Goal: Check status: Check status

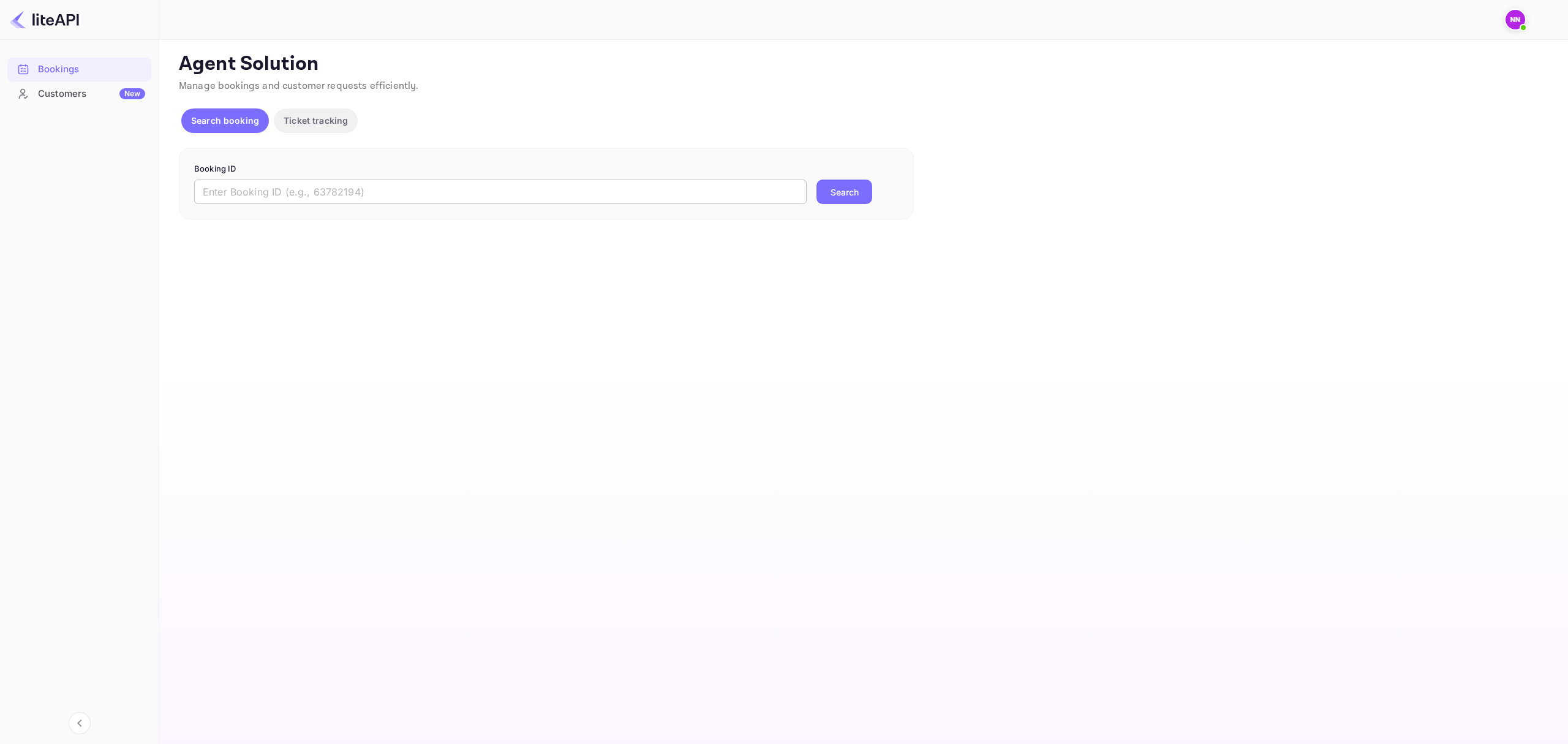
click at [538, 184] on input "text" at bounding box center [500, 192] width 613 height 25
paste input "6196672"
type input "6196672"
click at [854, 193] on button "Search" at bounding box center [844, 192] width 55 height 25
click at [1509, 23] on img at bounding box center [1515, 19] width 19 height 19
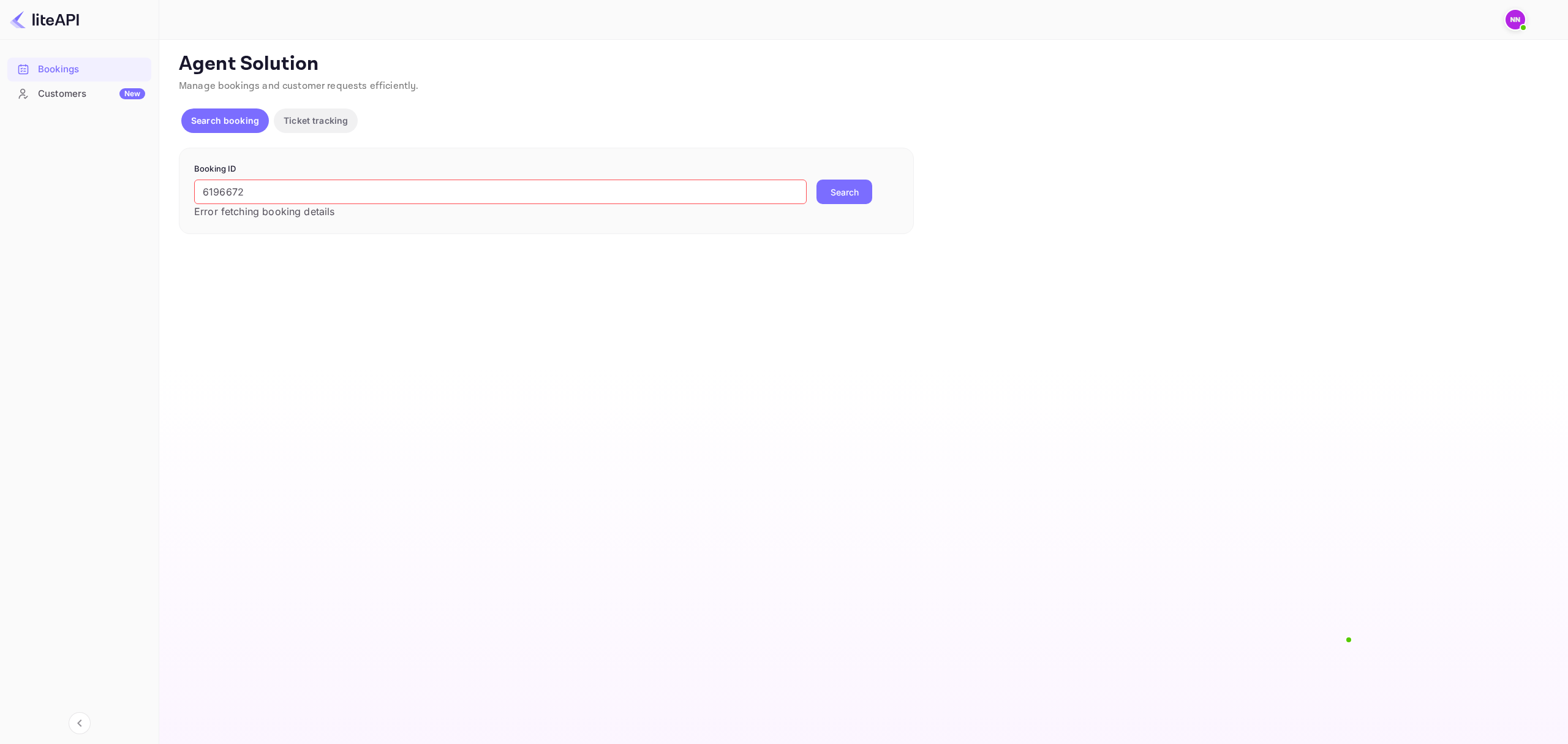
click at [59, 743] on div at bounding box center [784, 744] width 1568 height 0
click at [334, 114] on p "Ticket tracking" at bounding box center [316, 120] width 64 height 13
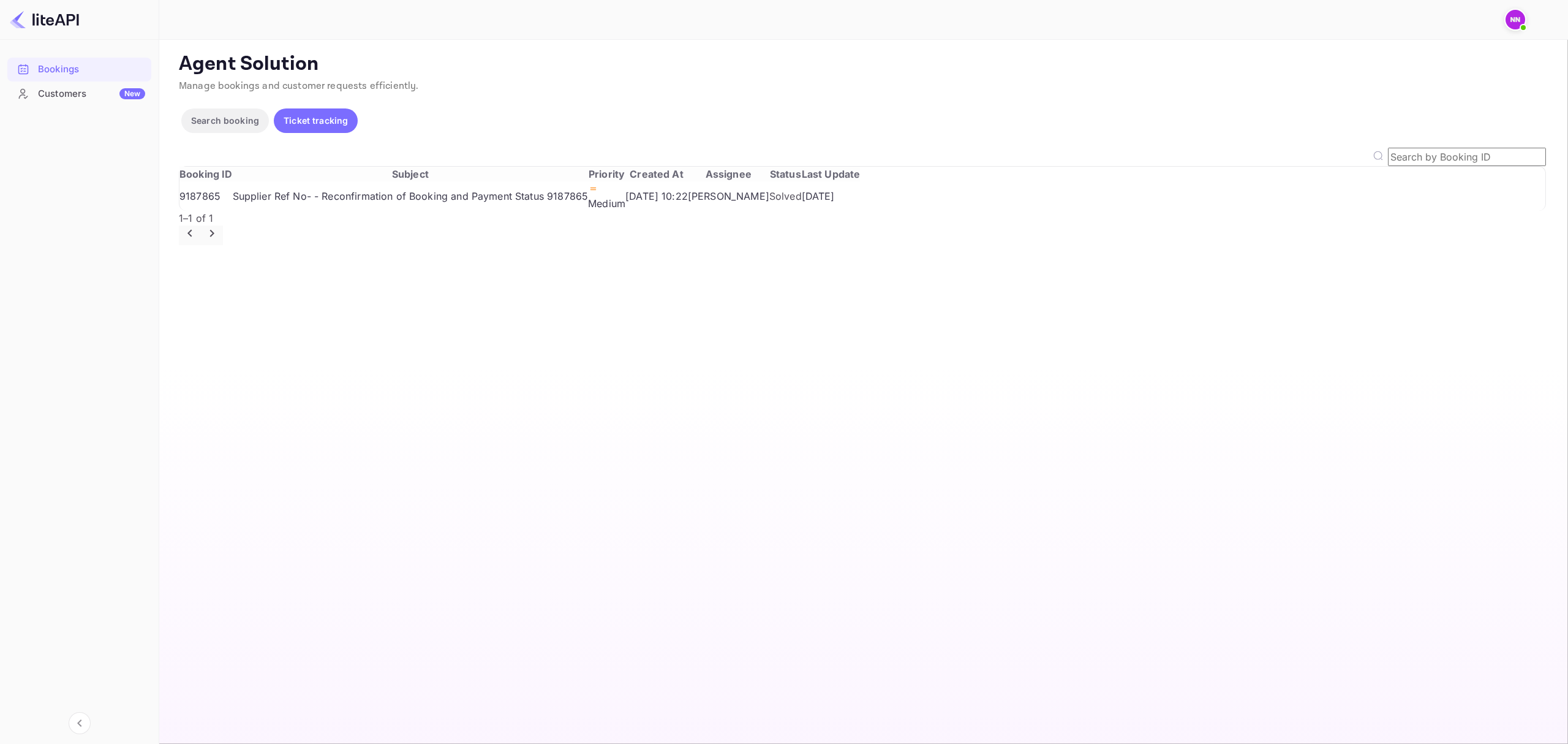
click at [238, 118] on p "Search booking" at bounding box center [224, 120] width 68 height 13
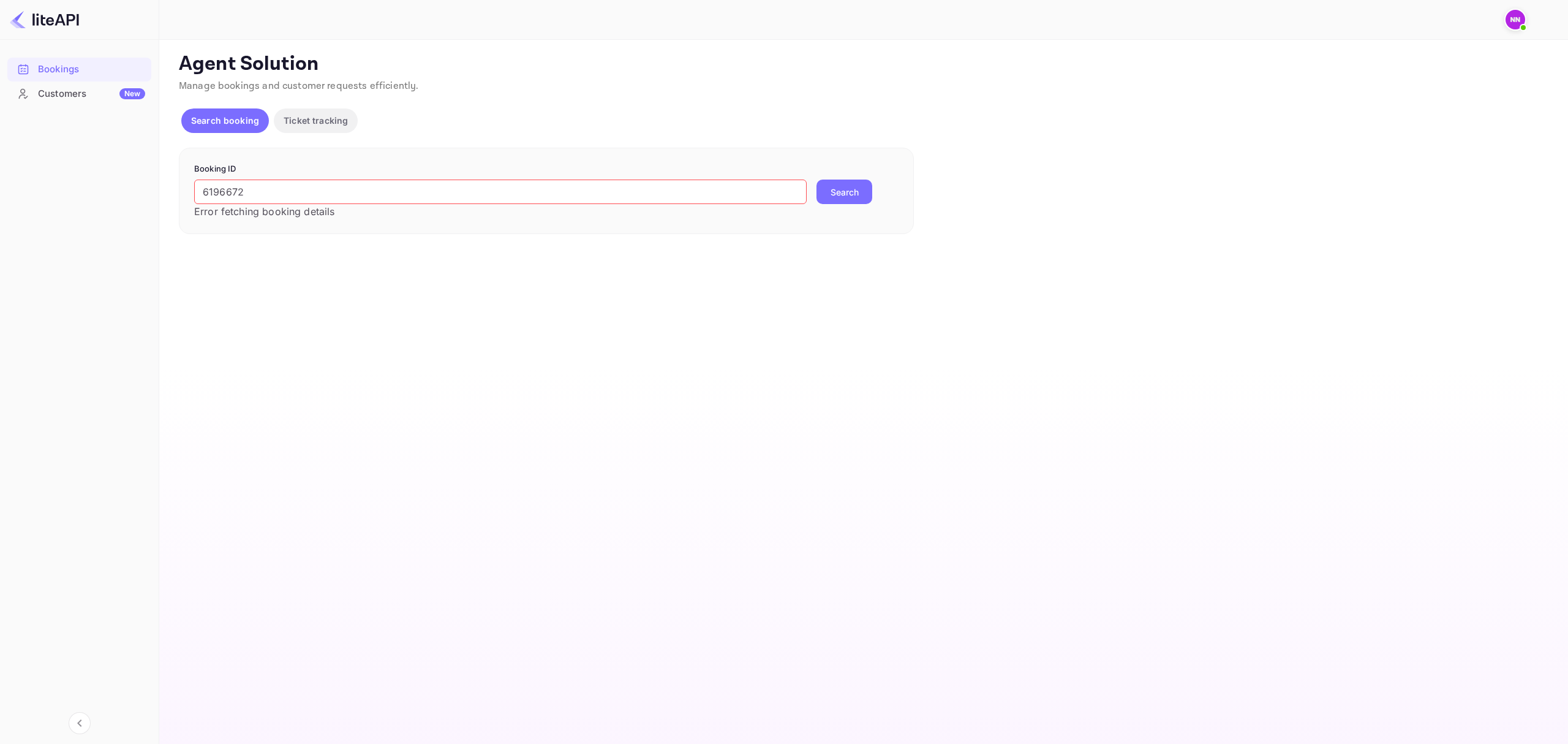
drag, startPoint x: 267, startPoint y: 191, endPoint x: -201, endPoint y: 177, distance: 468.2
click at [0, 177] on html "Bookings Customers New Now you can check your travel website directly from the …" at bounding box center [784, 372] width 1568 height 744
paste input "NWGVS1"
click at [850, 192] on button "Search" at bounding box center [844, 192] width 55 height 25
drag, startPoint x: 381, startPoint y: 193, endPoint x: 15, endPoint y: 186, distance: 366.1
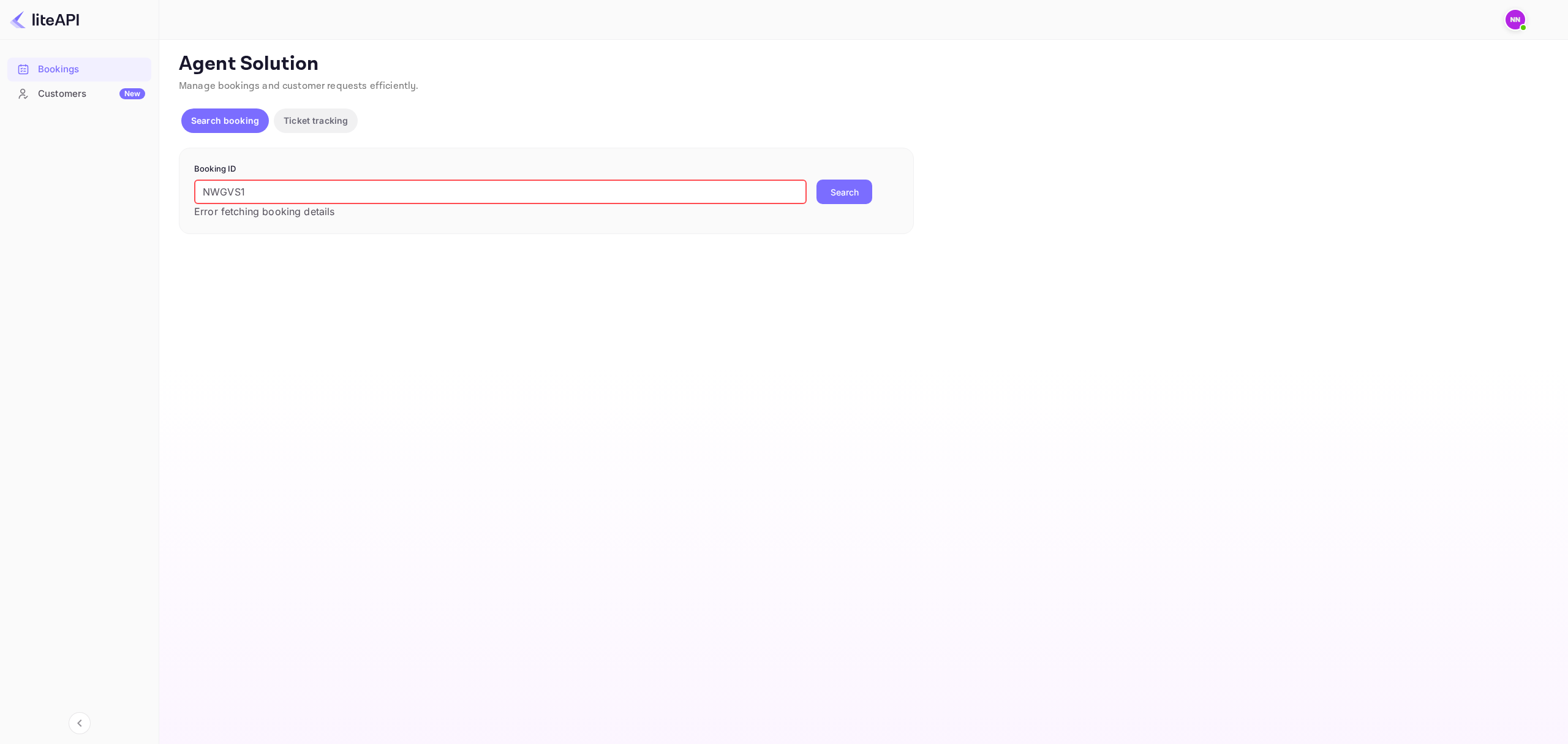
click at [15, 186] on div "Bookings Customers New Now you can check your travel website directly from the …" at bounding box center [784, 372] width 1568 height 744
paste input "6196672"
type input "6196672"
click at [841, 187] on button "Search" at bounding box center [844, 192] width 55 height 25
click at [1517, 18] on img at bounding box center [1515, 19] width 19 height 19
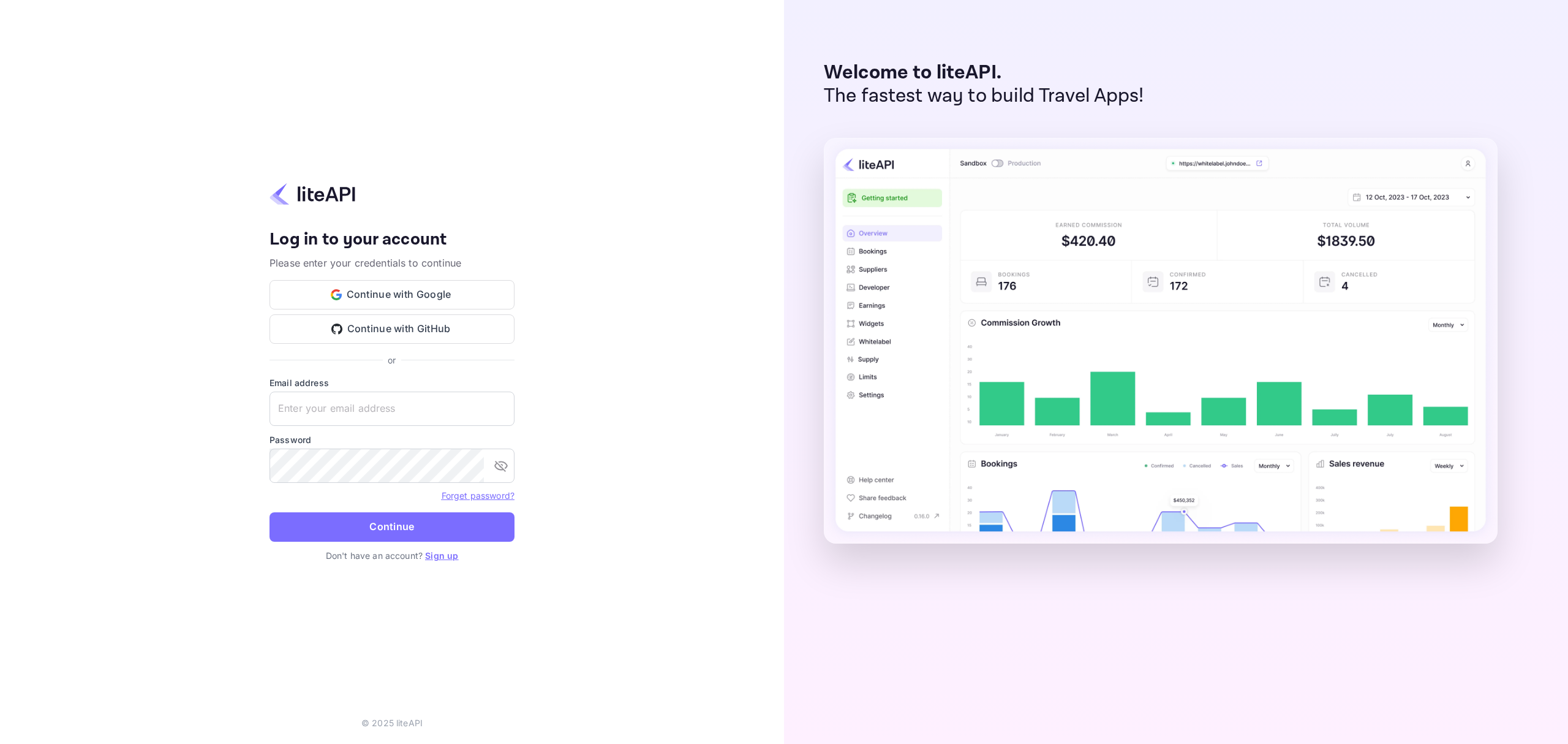
type input "zen.abddin@tbo.com"
